Goal: Task Accomplishment & Management: Complete application form

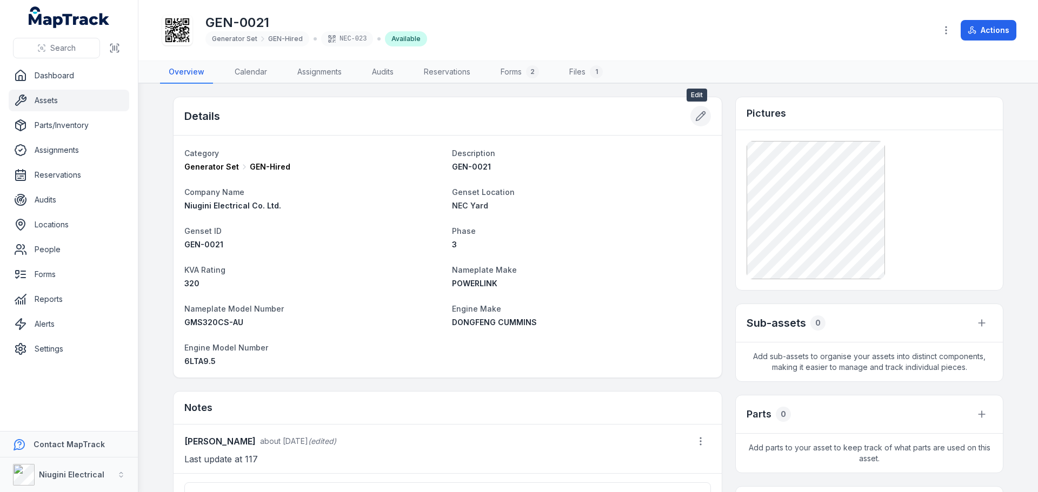
click at [696, 116] on icon at bounding box center [700, 116] width 11 height 11
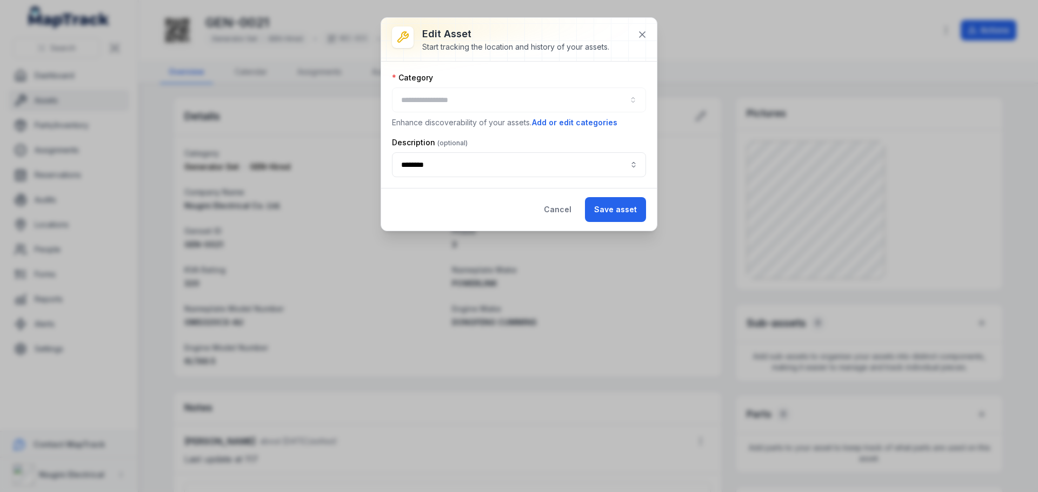
type input "*********"
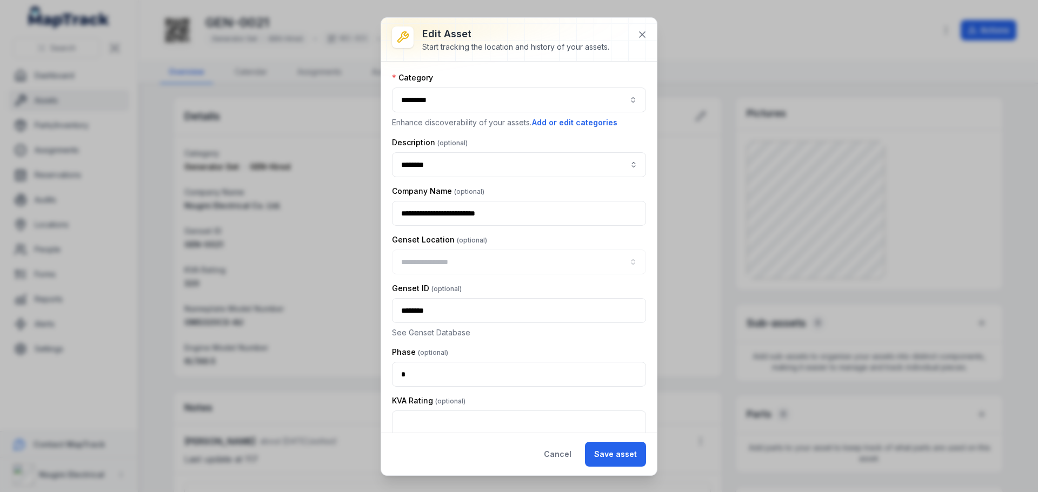
type input "********"
click at [644, 37] on icon at bounding box center [641, 34] width 5 height 5
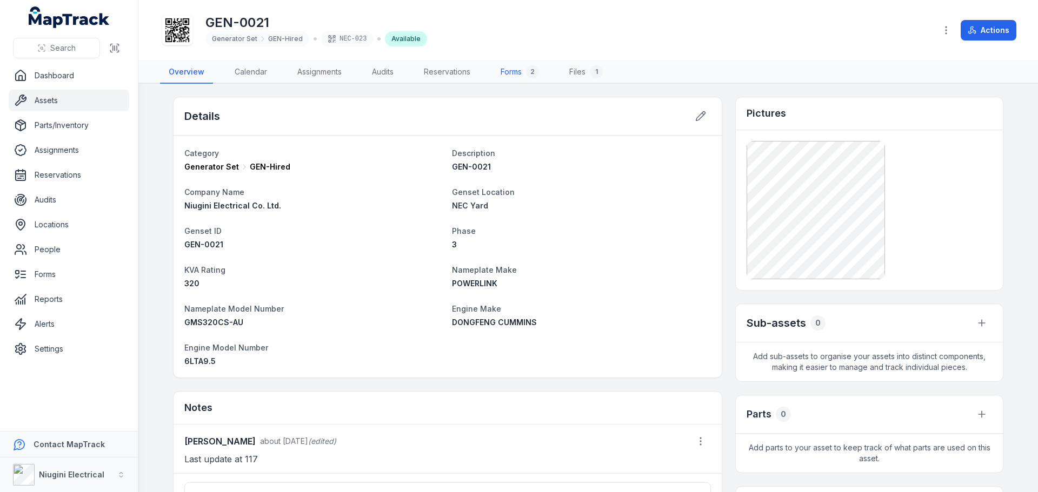
click at [512, 74] on link "Forms 2" at bounding box center [520, 72] width 56 height 23
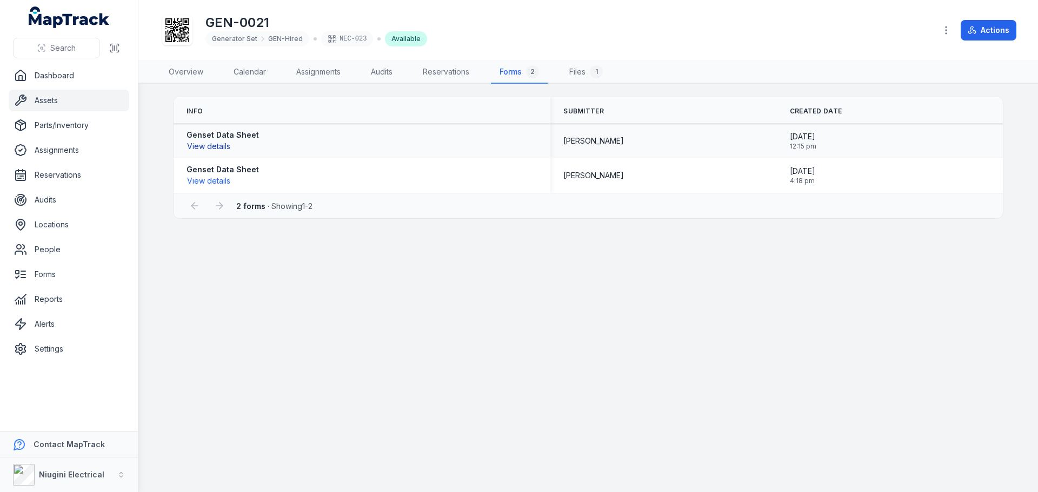
click at [208, 147] on button "View details" at bounding box center [208, 147] width 44 height 12
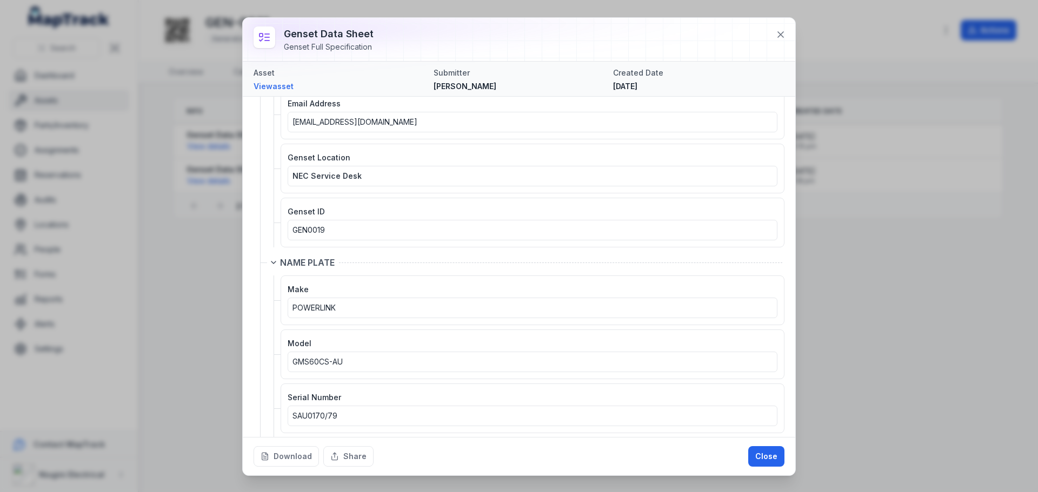
scroll to position [216, 0]
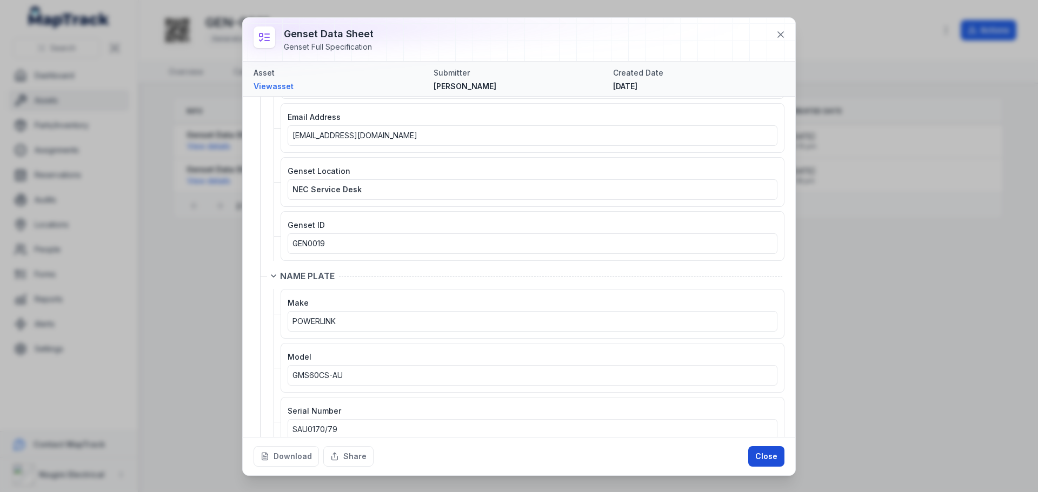
click at [764, 463] on button "Close" at bounding box center [766, 456] width 36 height 21
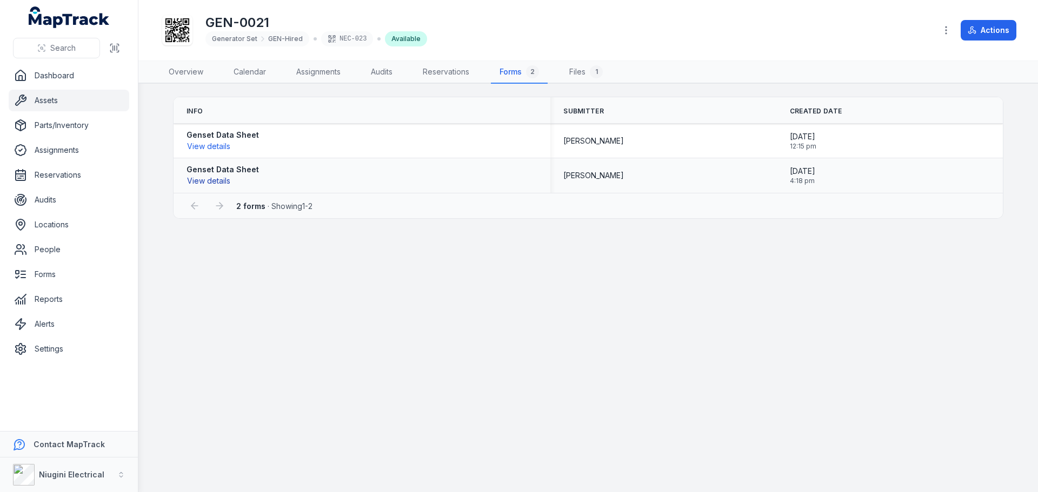
click at [208, 183] on button "View details" at bounding box center [208, 181] width 44 height 12
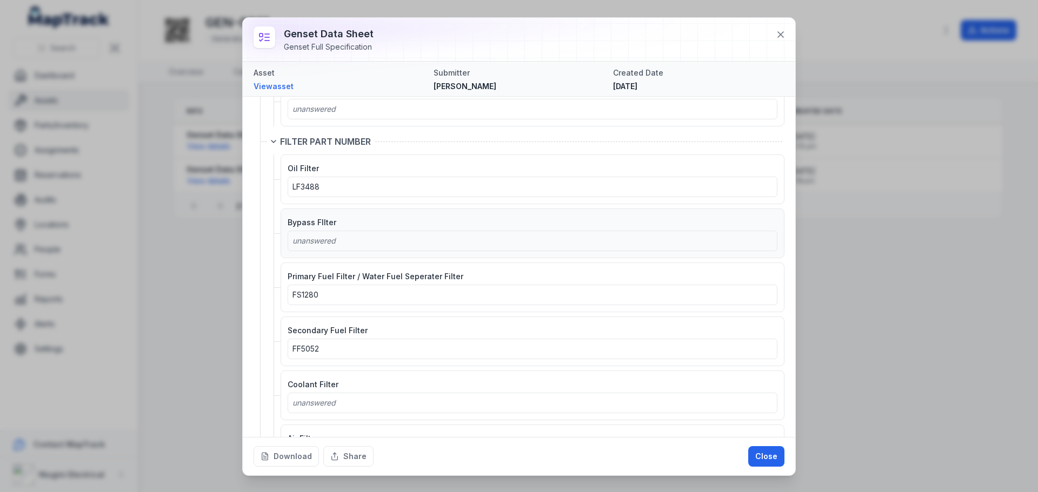
scroll to position [1653, 0]
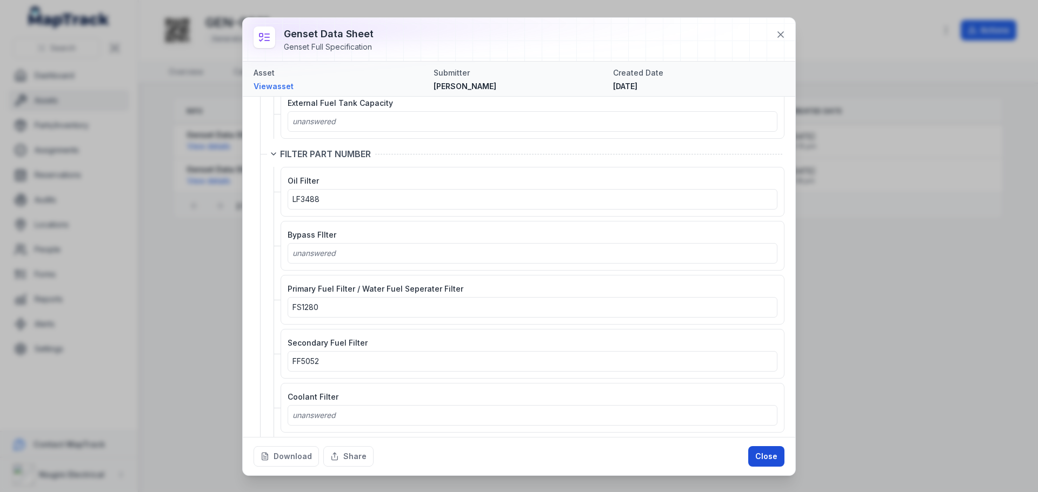
click at [766, 458] on button "Close" at bounding box center [766, 456] width 36 height 21
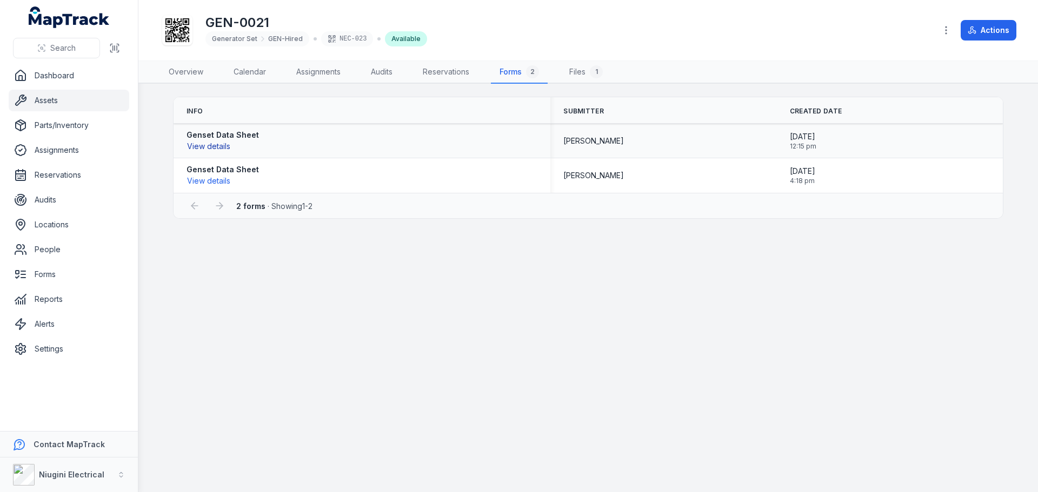
click at [203, 148] on button "View details" at bounding box center [208, 147] width 44 height 12
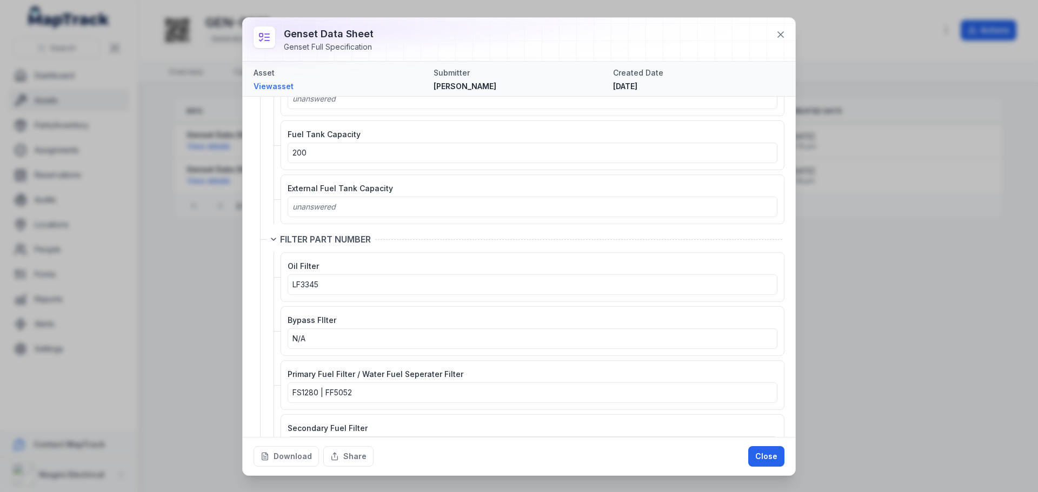
scroll to position [1838, 0]
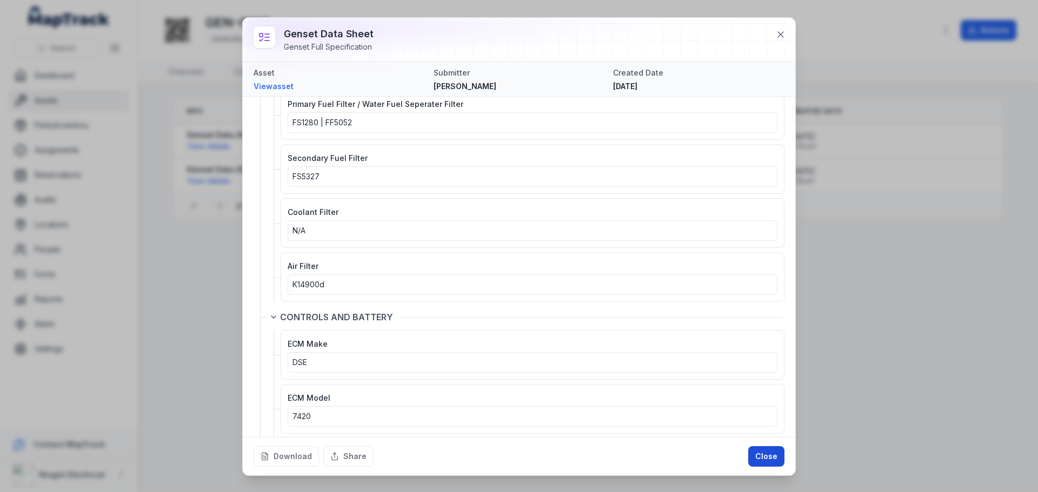
click at [768, 457] on button "Close" at bounding box center [766, 456] width 36 height 21
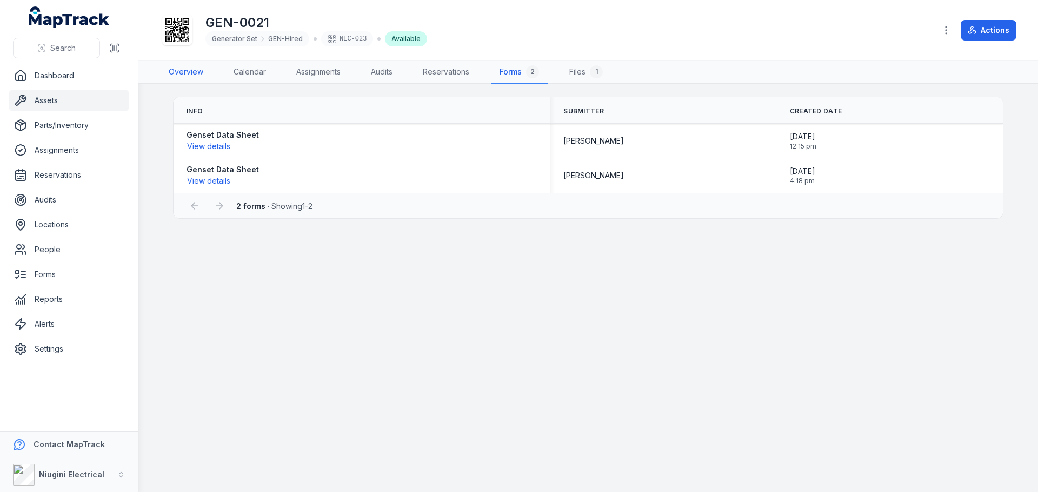
click at [188, 75] on link "Overview" at bounding box center [186, 72] width 52 height 23
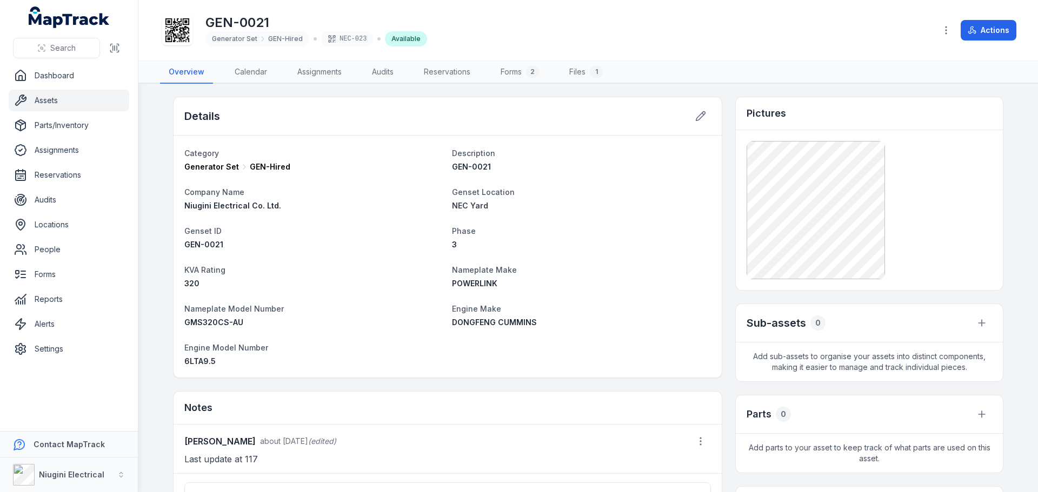
click at [41, 101] on link "Assets" at bounding box center [69, 101] width 121 height 22
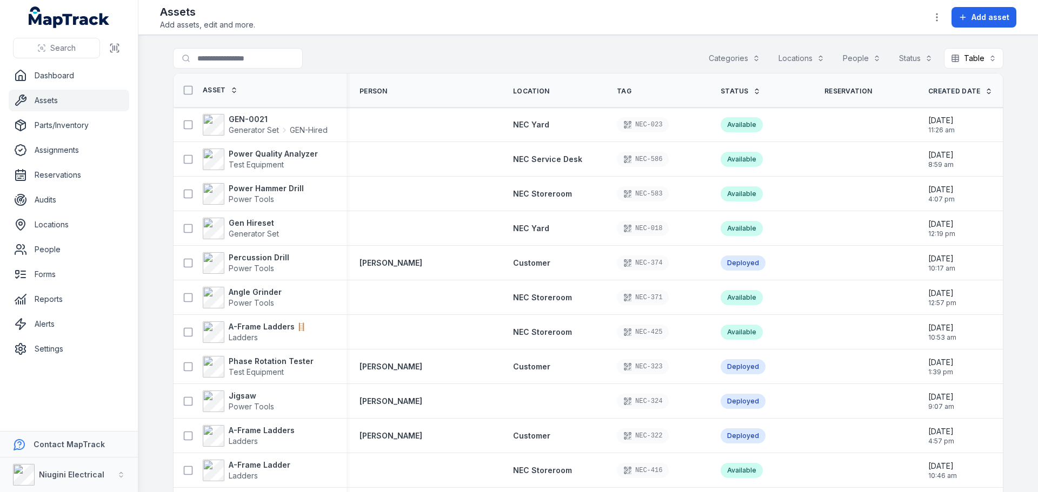
click at [728, 58] on button "Categories" at bounding box center [734, 58] width 65 height 21
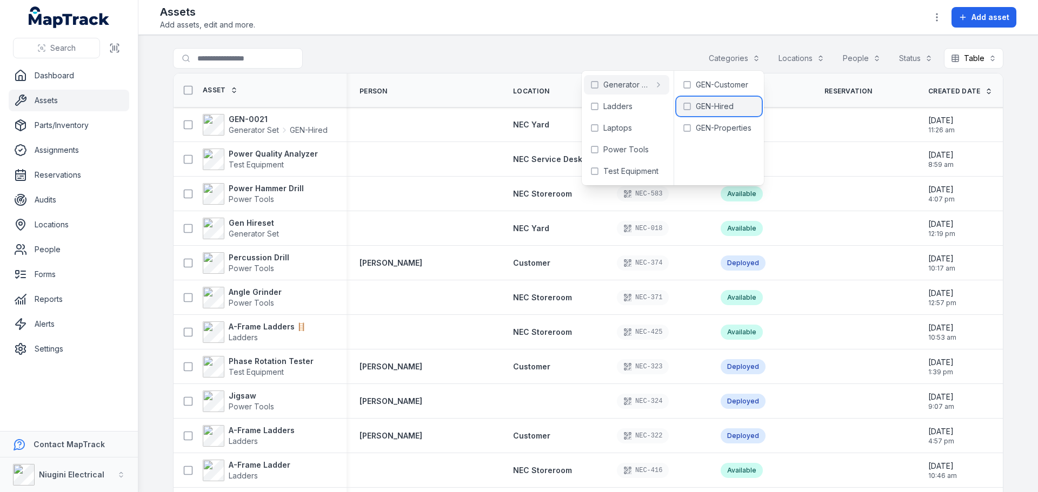
click at [720, 110] on span "GEN-Hired" at bounding box center [715, 106] width 38 height 11
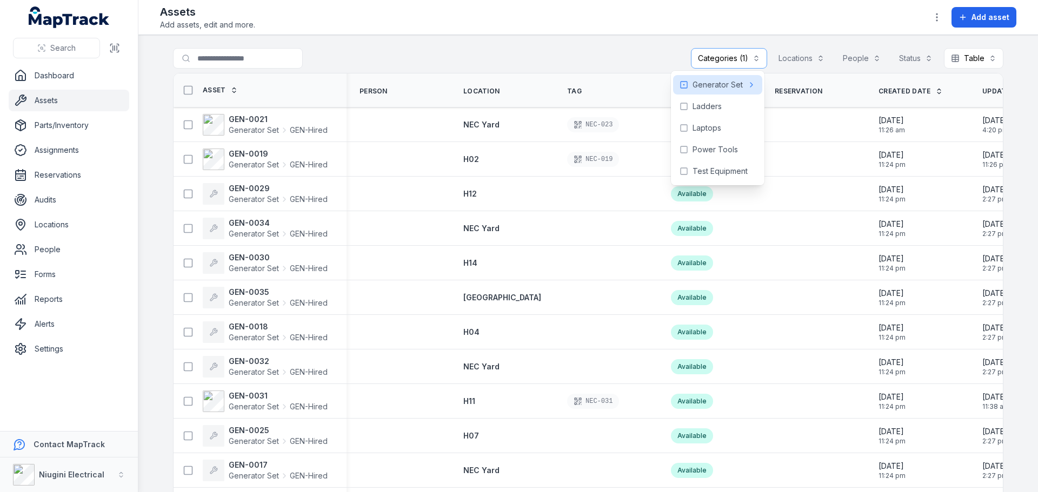
click at [551, 55] on div "**********" at bounding box center [588, 60] width 830 height 25
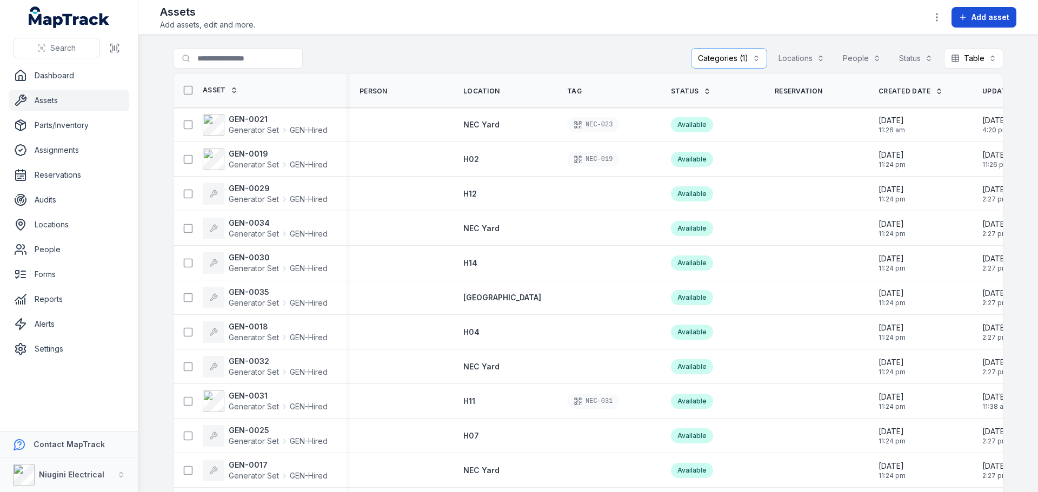
click at [974, 20] on span "Add asset" at bounding box center [990, 17] width 38 height 11
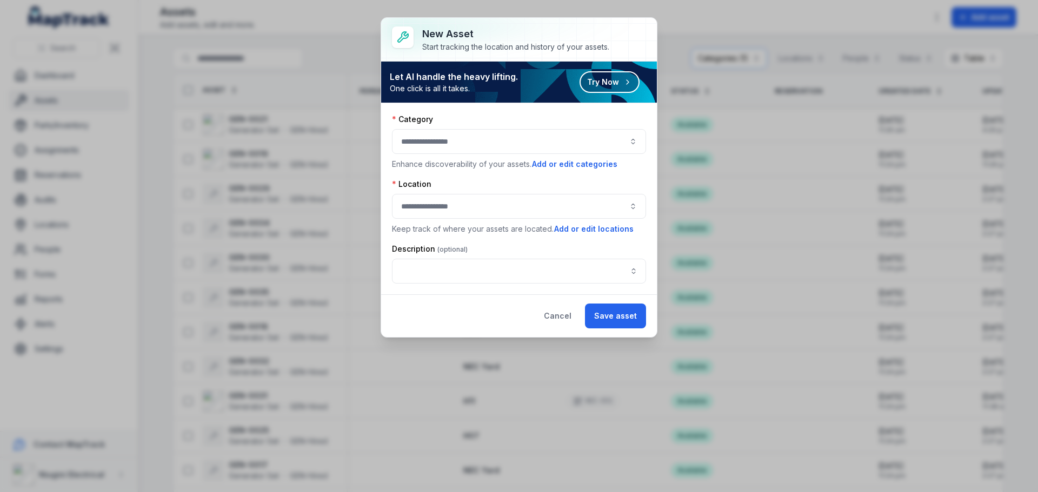
click at [632, 147] on button "button" at bounding box center [519, 141] width 254 height 25
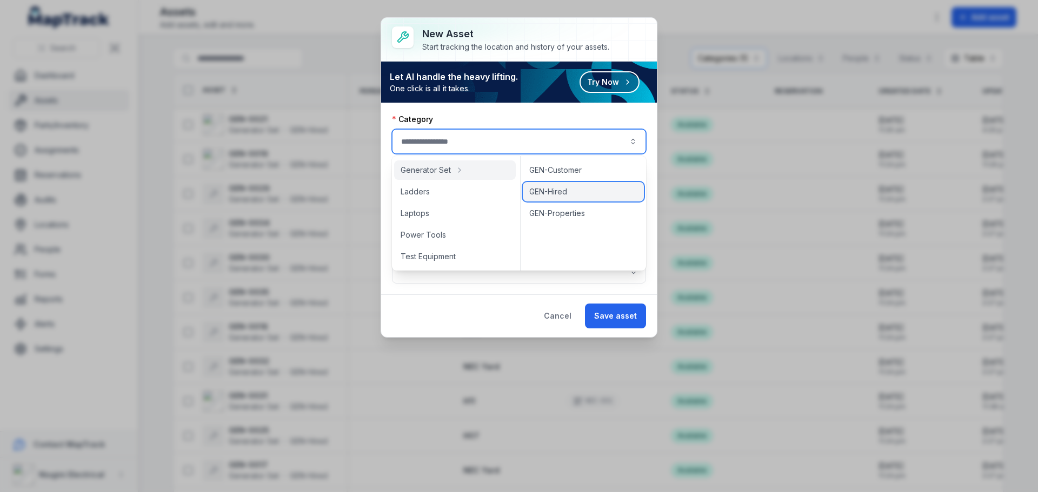
click at [548, 189] on span "GEN-Hired" at bounding box center [548, 191] width 38 height 11
type input "*********"
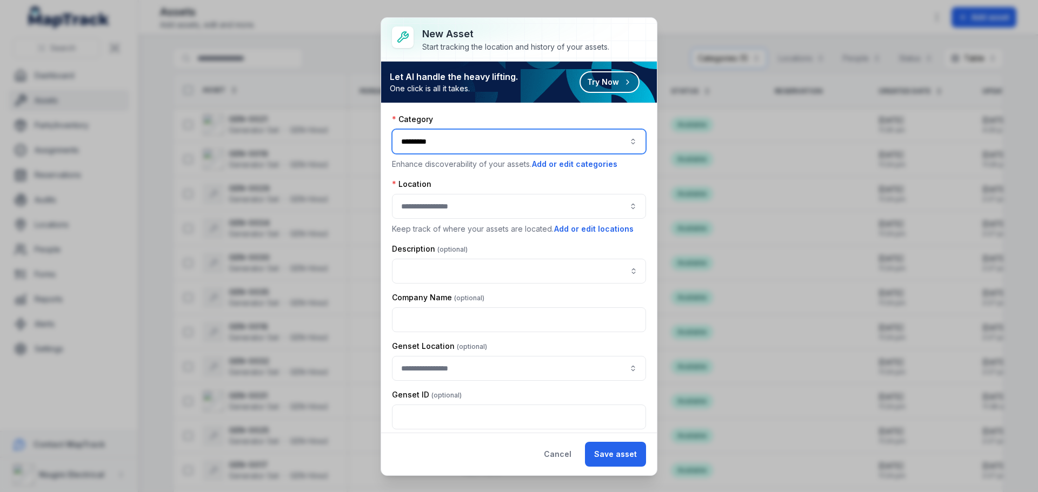
click at [480, 209] on button "button" at bounding box center [519, 206] width 254 height 25
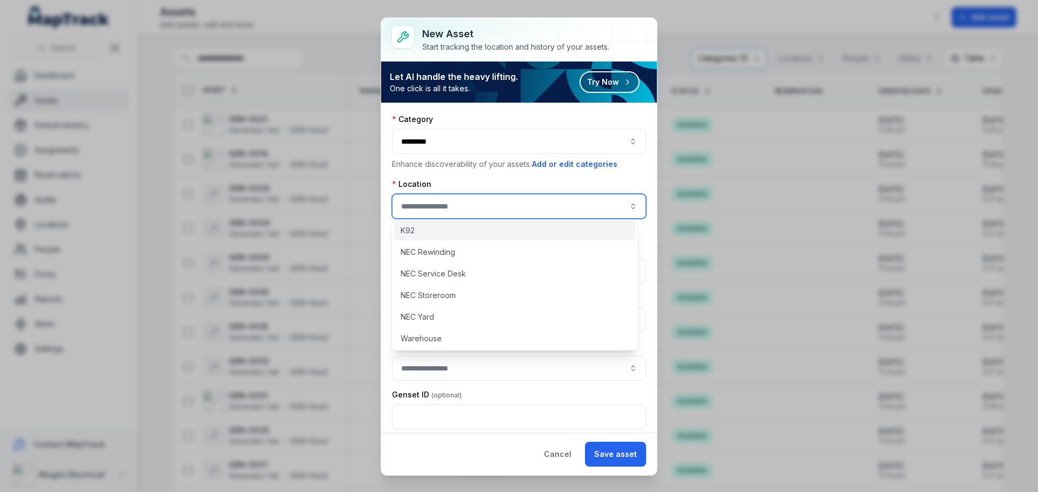
scroll to position [71, 0]
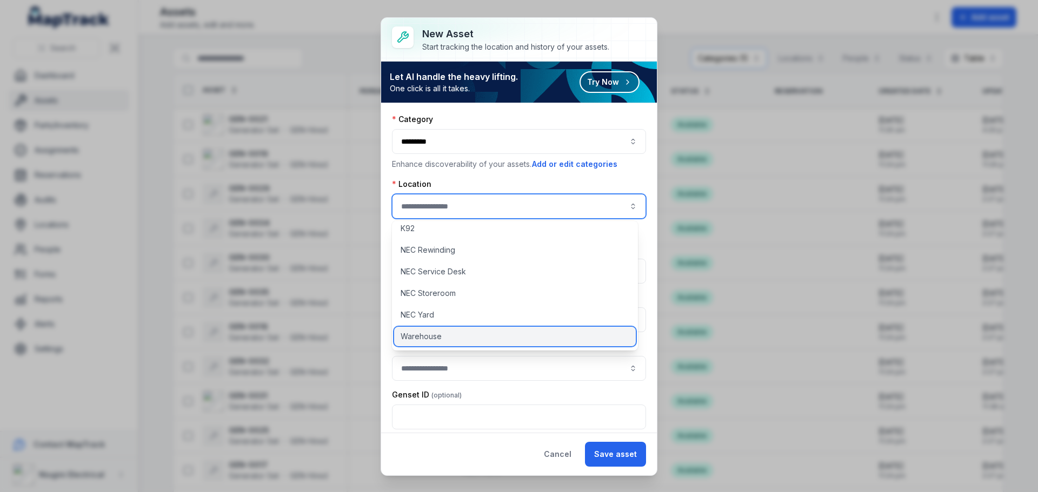
click at [426, 339] on span "Warehouse" at bounding box center [421, 336] width 41 height 11
type input "*********"
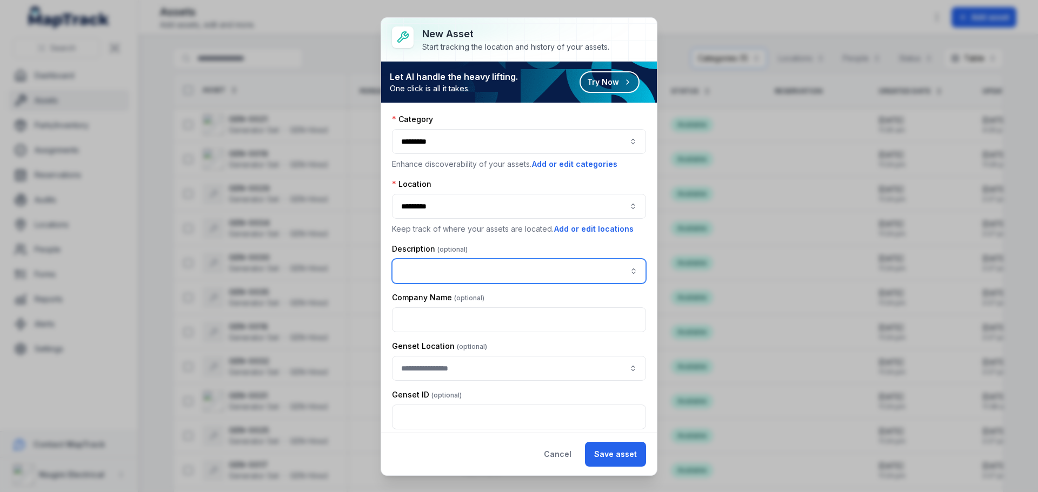
click at [438, 275] on input "asset-add:description-label" at bounding box center [519, 271] width 254 height 25
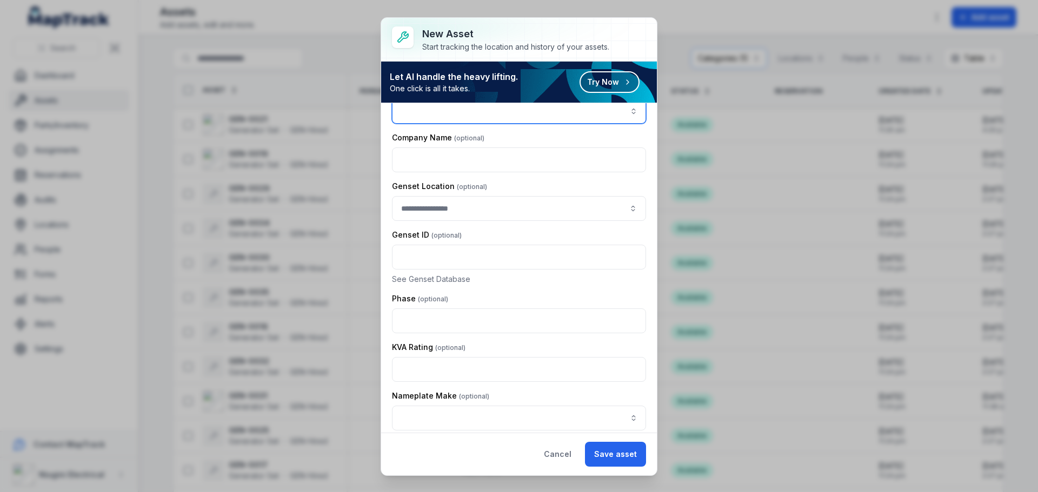
scroll to position [0, 0]
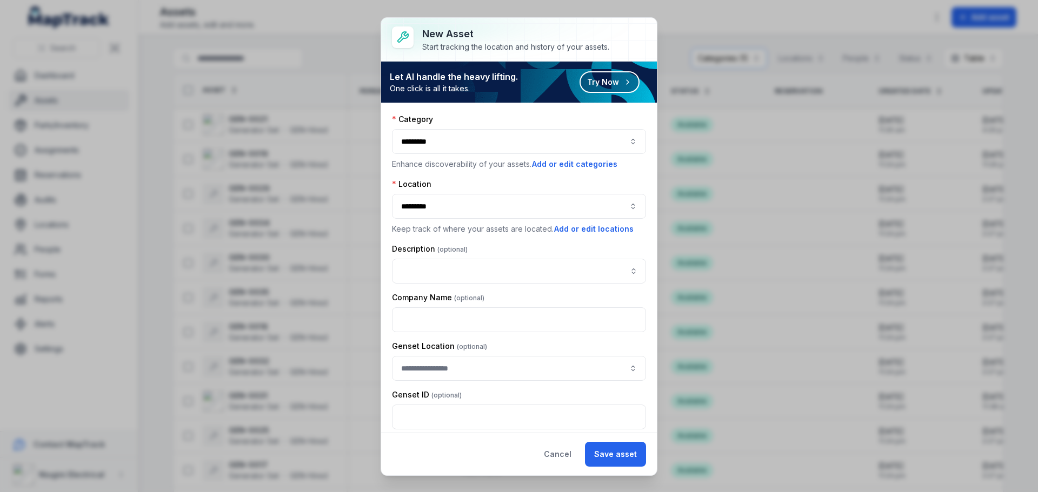
click at [561, 451] on div "**********" at bounding box center [519, 247] width 276 height 458
click at [562, 457] on button "Cancel" at bounding box center [558, 454] width 46 height 25
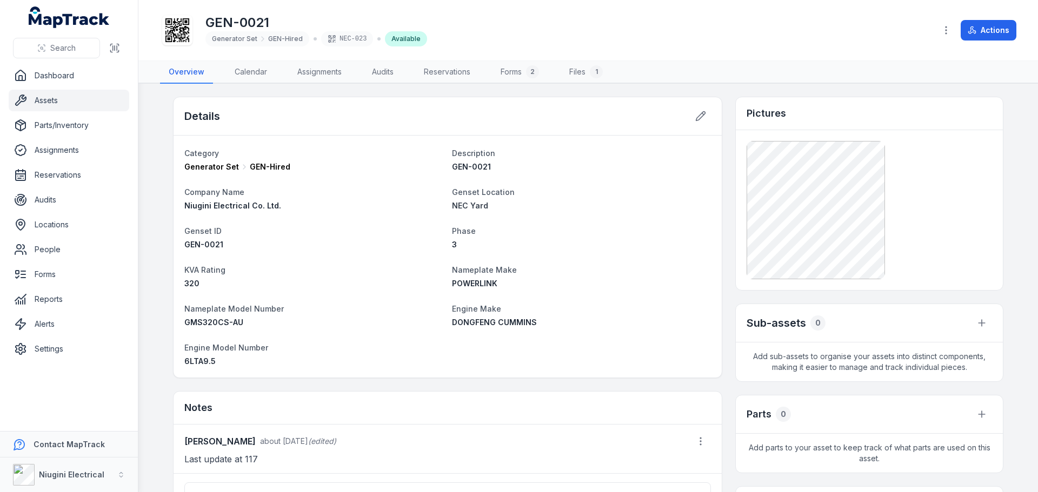
click at [50, 100] on link "Assets" at bounding box center [69, 101] width 121 height 22
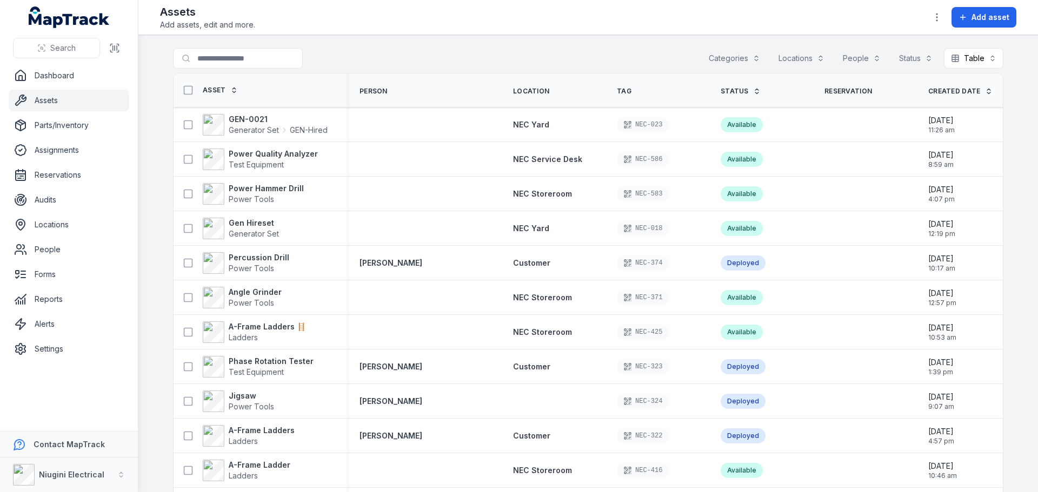
click at [732, 60] on button "Categories" at bounding box center [734, 58] width 65 height 21
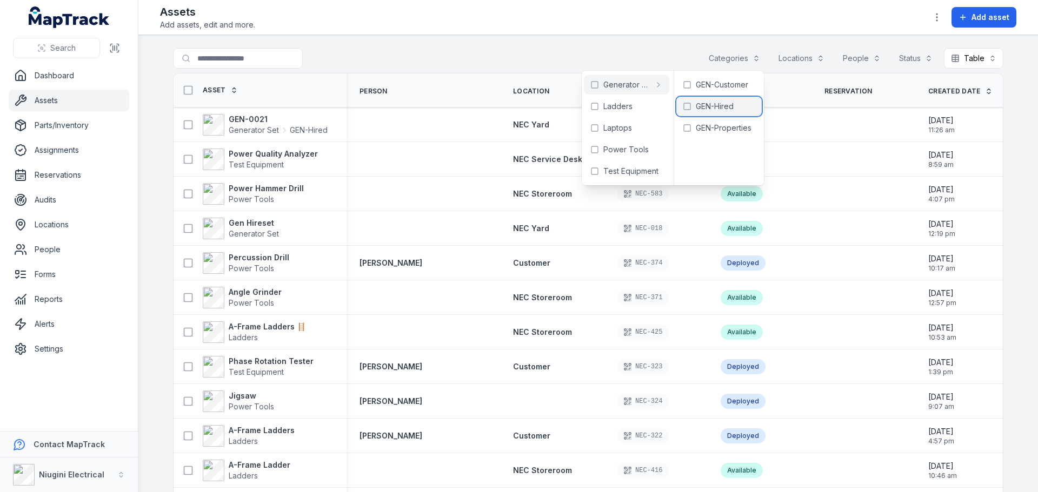
click at [711, 104] on span "GEN-Hired" at bounding box center [715, 106] width 38 height 11
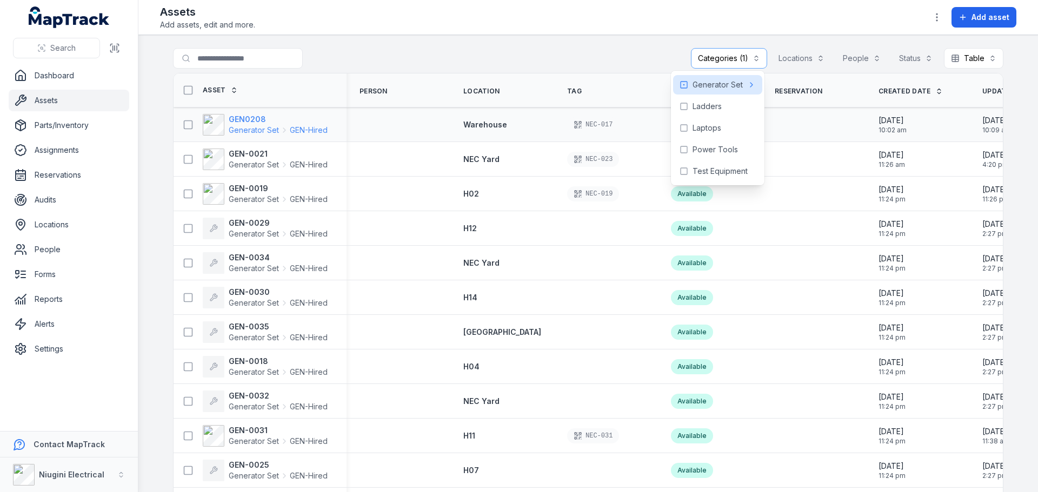
click at [239, 124] on strong "GEN0208" at bounding box center [278, 119] width 99 height 11
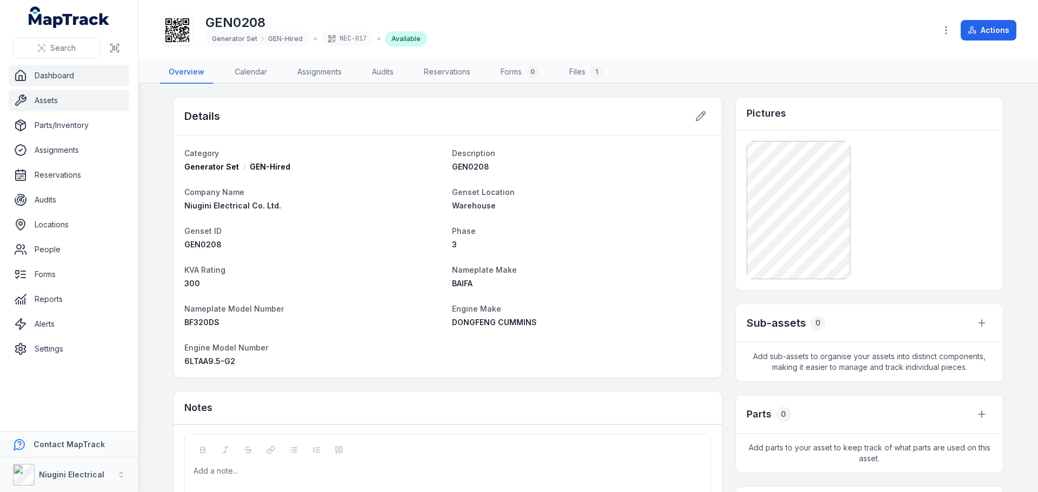
click at [43, 78] on link "Dashboard" at bounding box center [69, 76] width 121 height 22
